Goal: Task Accomplishment & Management: Complete application form

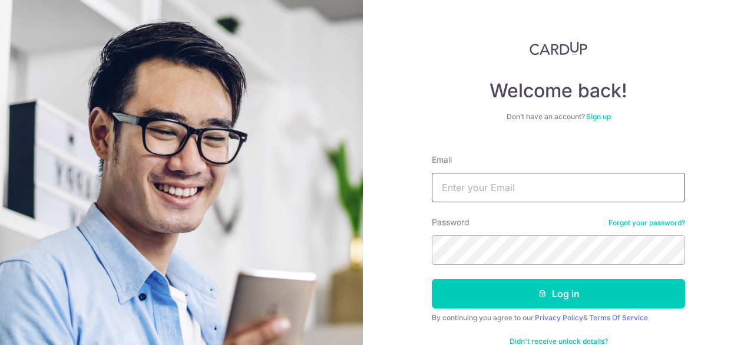
click at [541, 194] on input "Email" at bounding box center [558, 187] width 253 height 29
type input "[EMAIL_ADDRESS][DOMAIN_NAME]"
click at [544, 192] on input "Email" at bounding box center [558, 187] width 253 height 29
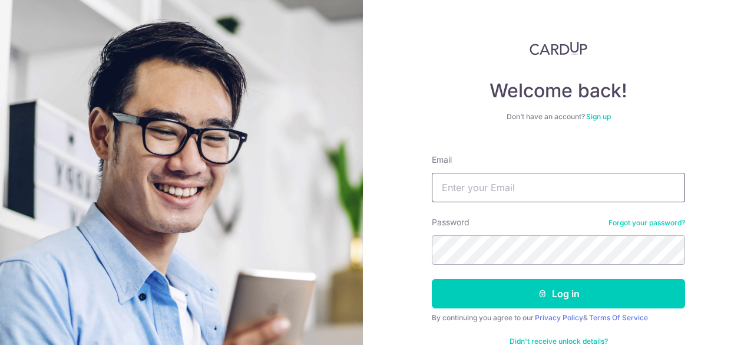
click at [544, 192] on input "Email" at bounding box center [558, 187] width 253 height 29
type input "[EMAIL_ADDRESS][DOMAIN_NAME]"
